Goal: Use online tool/utility: Utilize a website feature to perform a specific function

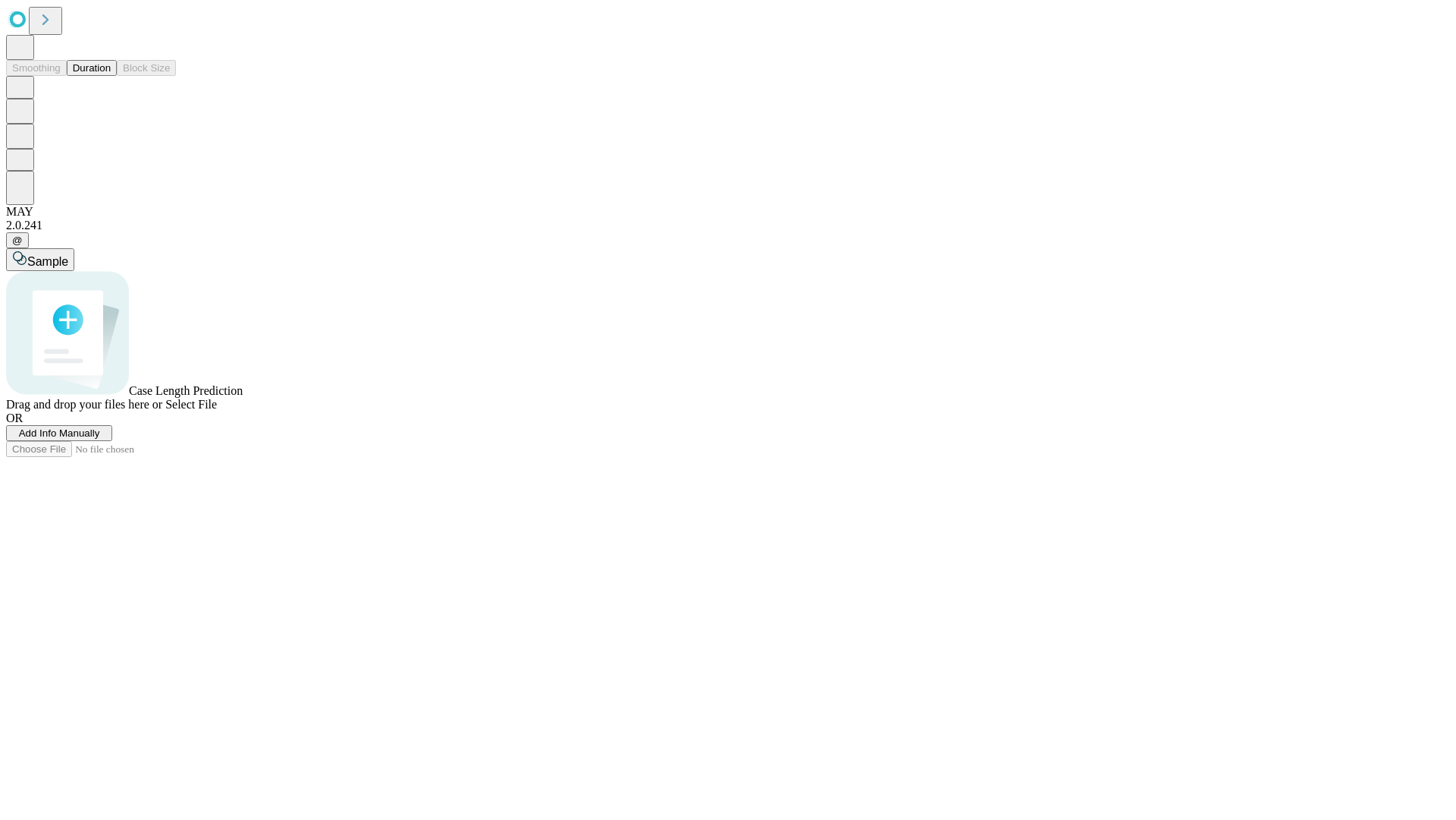
click at [111, 76] on button "Duration" at bounding box center [92, 67] width 50 height 16
click at [217, 410] on span "Select File" at bounding box center [190, 404] width 51 height 13
